Goal: Transaction & Acquisition: Purchase product/service

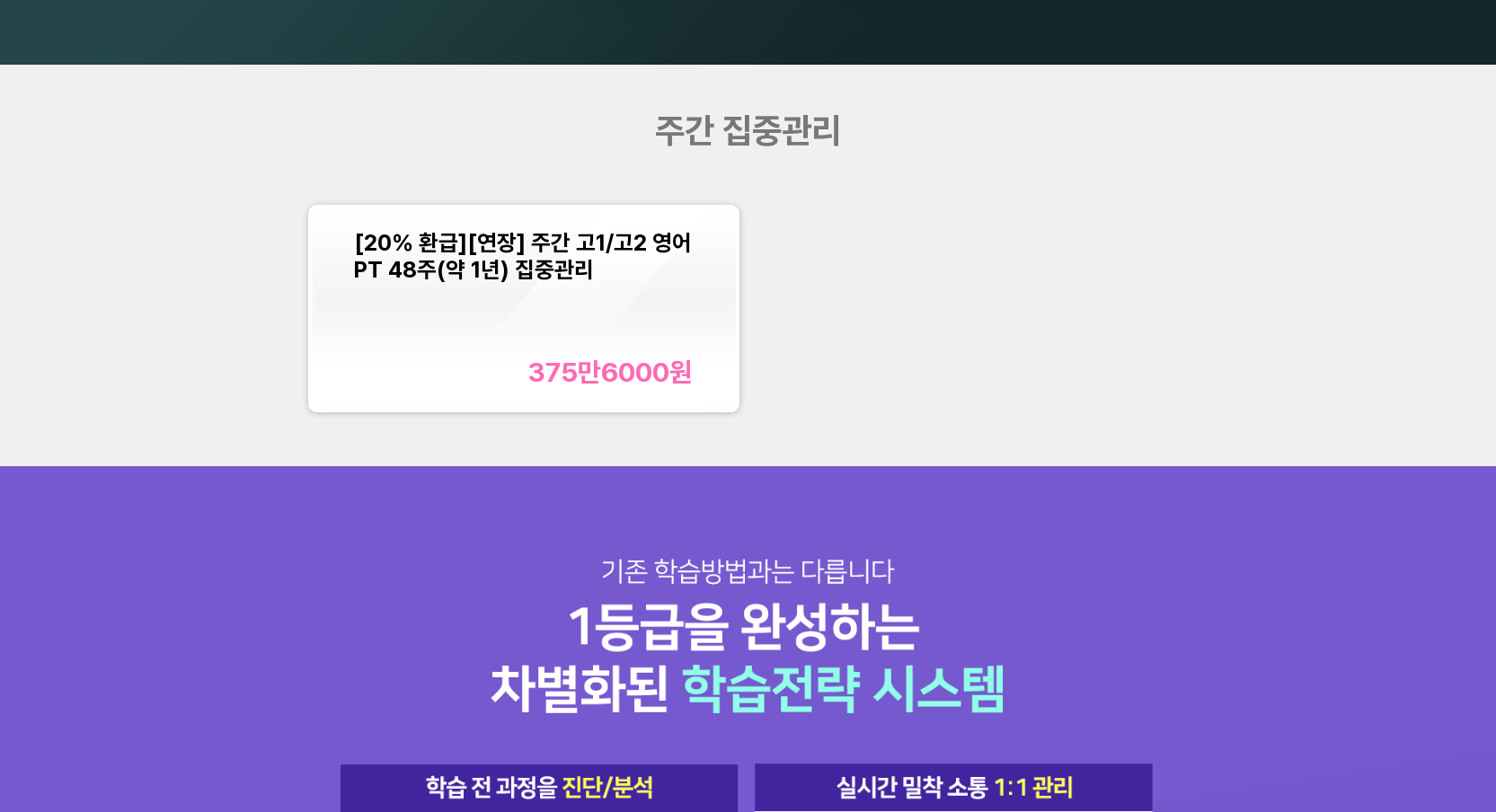
scroll to position [1802, 0]
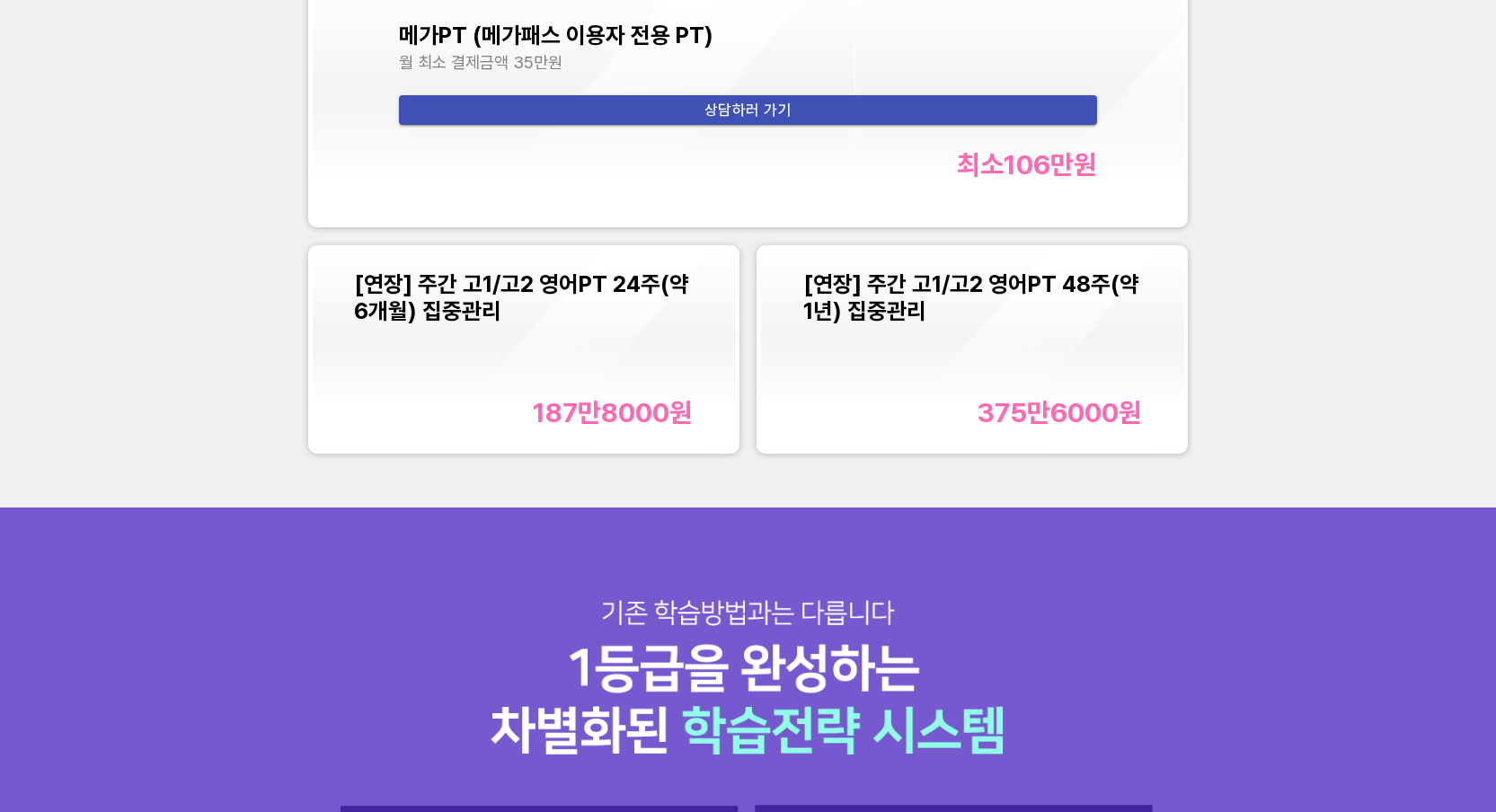
scroll to position [2396, 0]
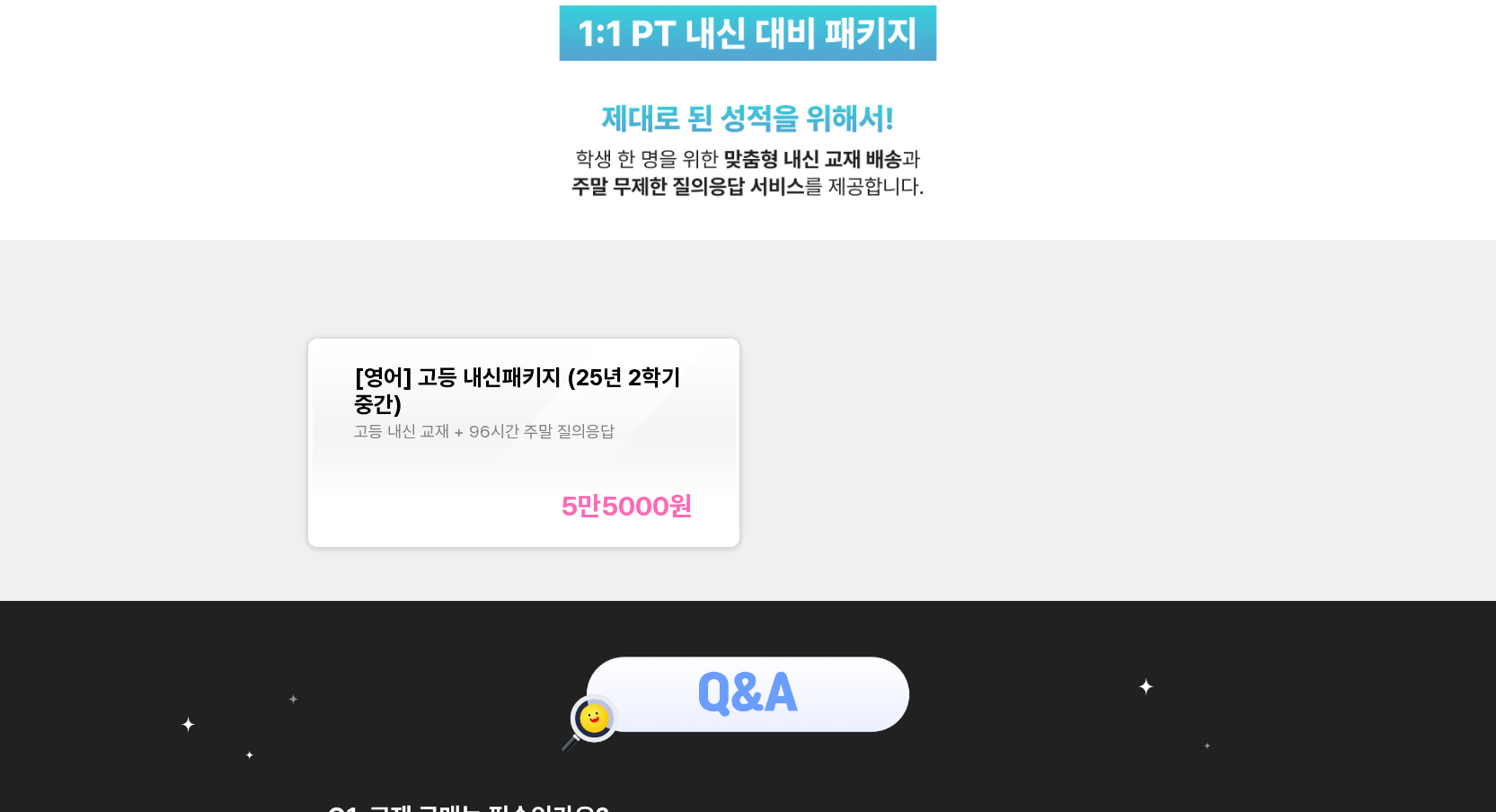
scroll to position [400, 0]
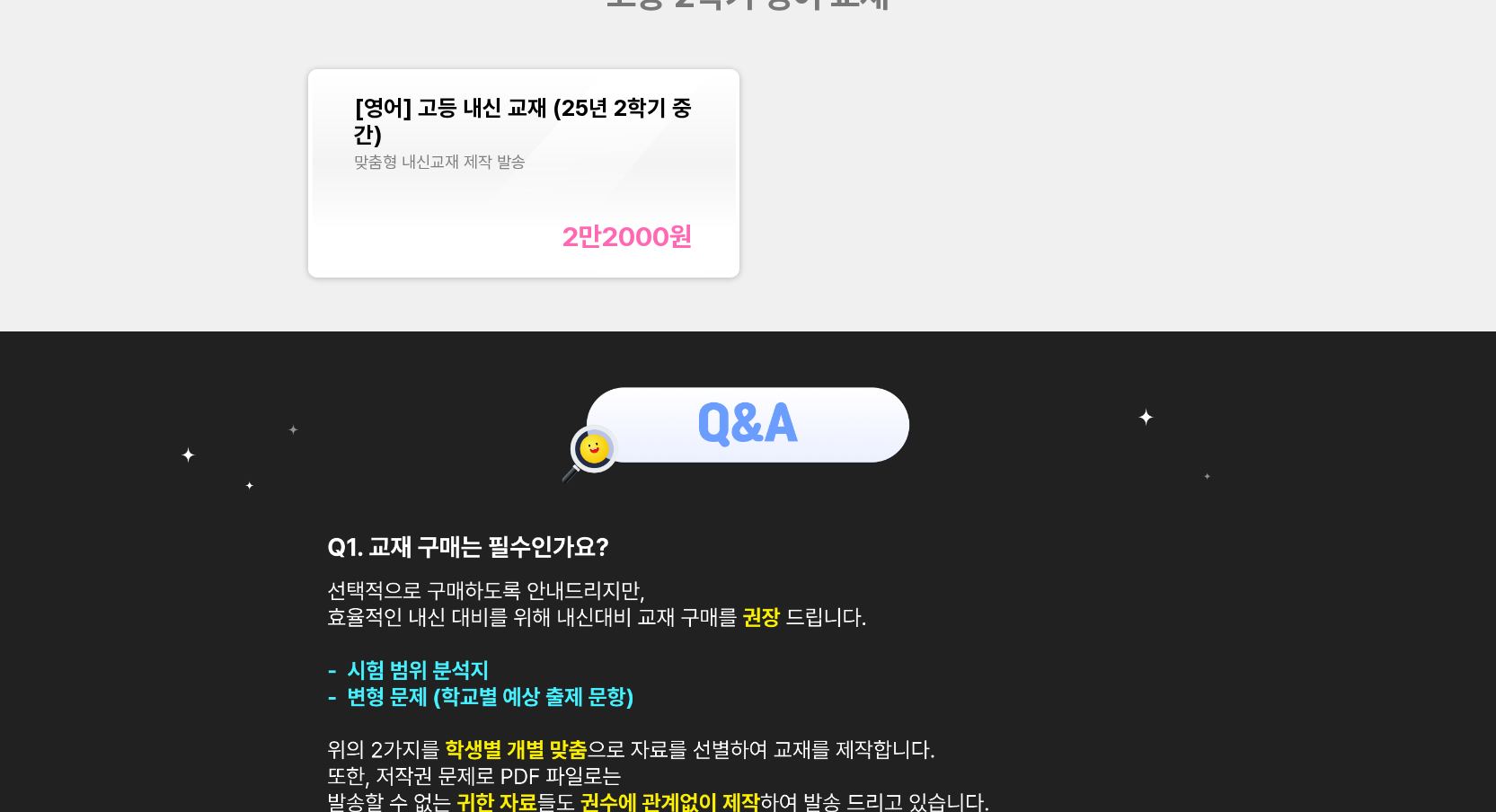
scroll to position [642, 0]
